Goal: Task Accomplishment & Management: Use online tool/utility

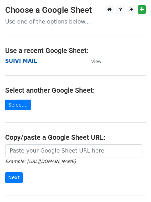
click at [16, 59] on strong "SUIVI MAIL" at bounding box center [21, 61] width 32 height 6
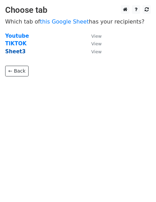
click at [20, 51] on strong "Sheet3" at bounding box center [15, 51] width 20 height 6
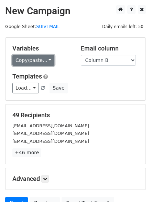
click at [45, 59] on link "Copy/paste..." at bounding box center [33, 60] width 42 height 11
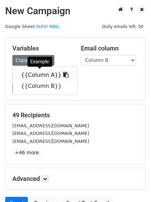
click at [63, 73] on icon at bounding box center [66, 75] width 6 height 6
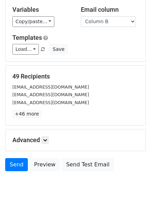
scroll to position [66, 0]
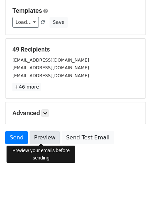
click at [46, 139] on link "Preview" at bounding box center [45, 137] width 30 height 13
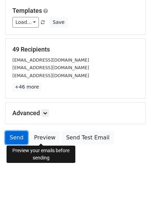
click at [13, 132] on link "Send" at bounding box center [16, 137] width 23 height 13
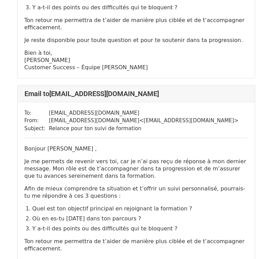
scroll to position [1829, 0]
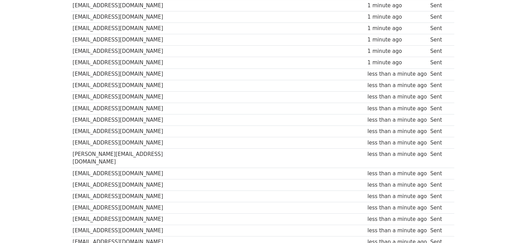
scroll to position [75, 0]
